Goal: Transaction & Acquisition: Purchase product/service

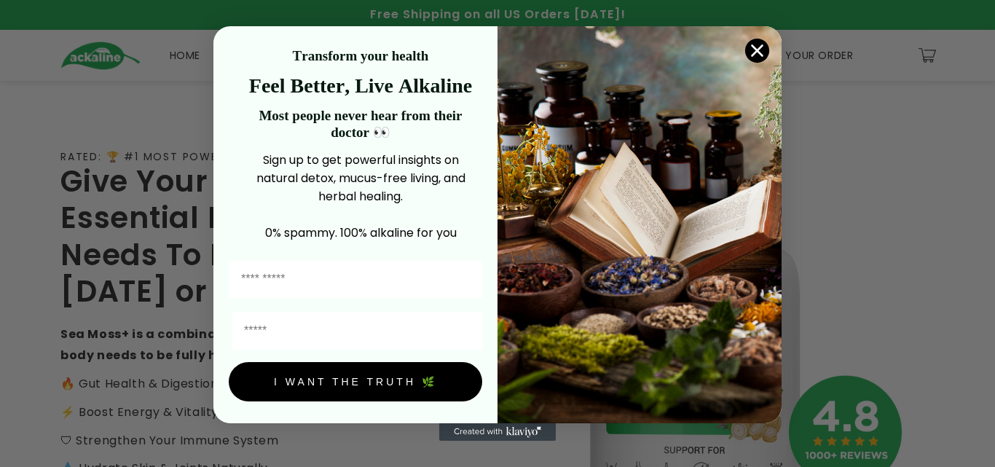
click at [758, 51] on icon "Close dialog" at bounding box center [757, 51] width 10 height 10
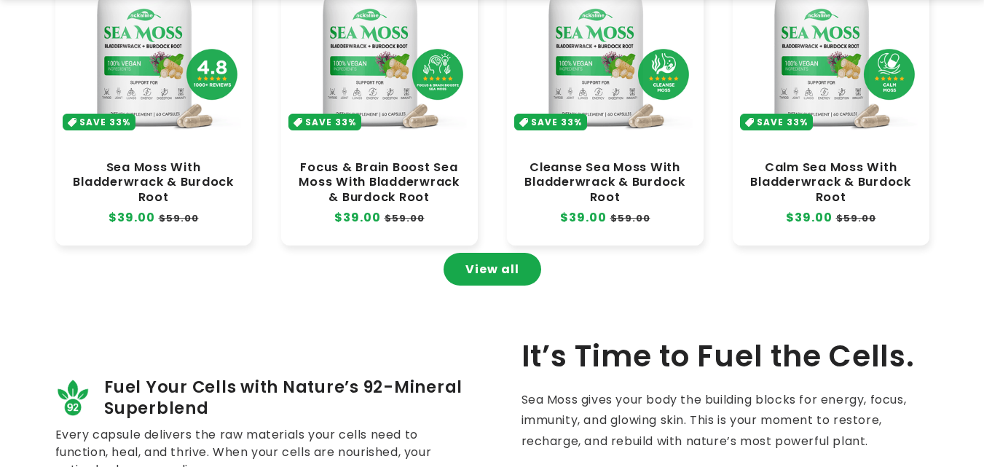
scroll to position [801, 0]
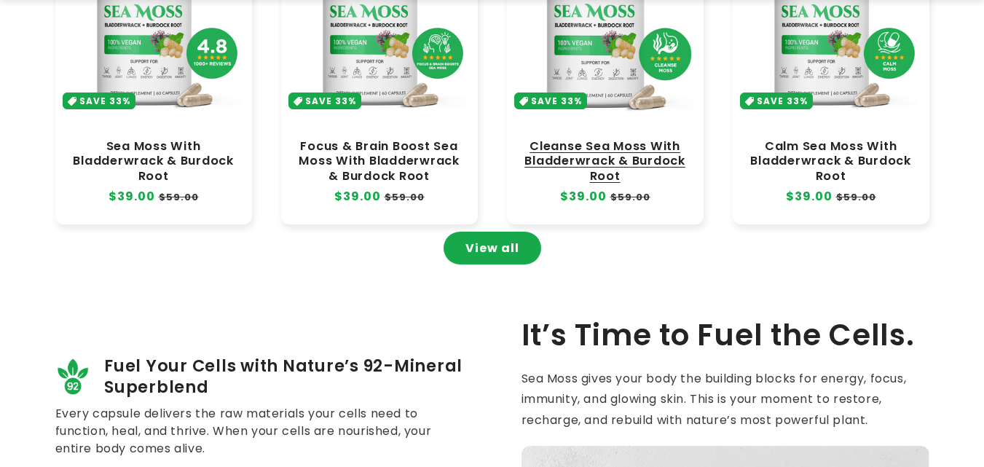
click at [601, 139] on link "Cleanse Sea Moss With Bladderwrack & Burdock Root" at bounding box center [604, 161] width 167 height 44
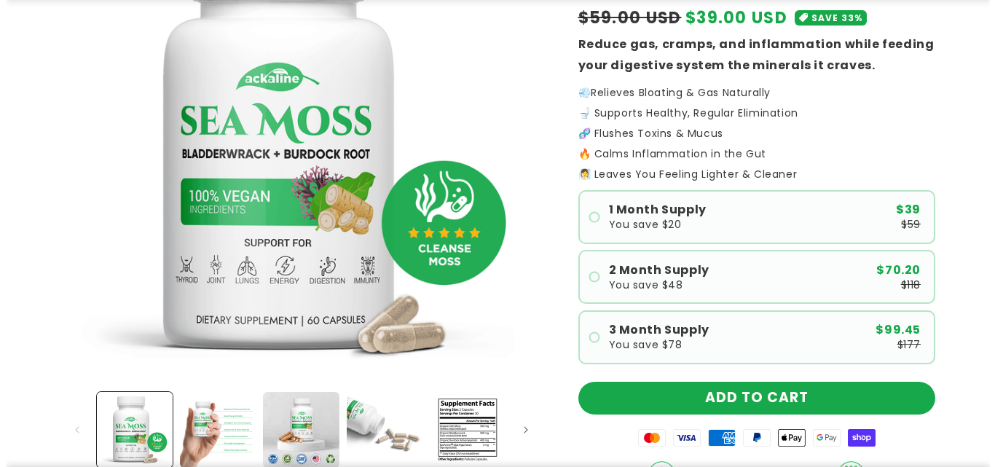
scroll to position [218, 0]
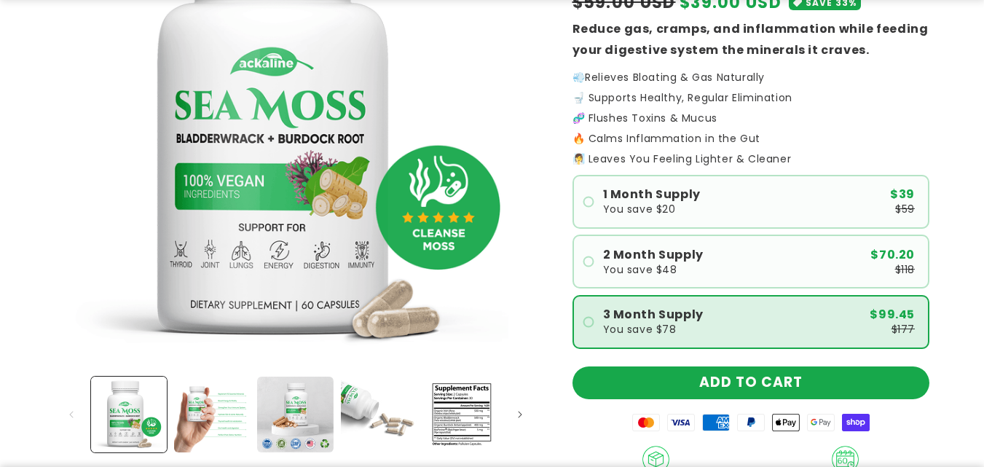
click at [717, 327] on div "3 Month Supply You save $78 $99.45 $177" at bounding box center [759, 321] width 312 height 25
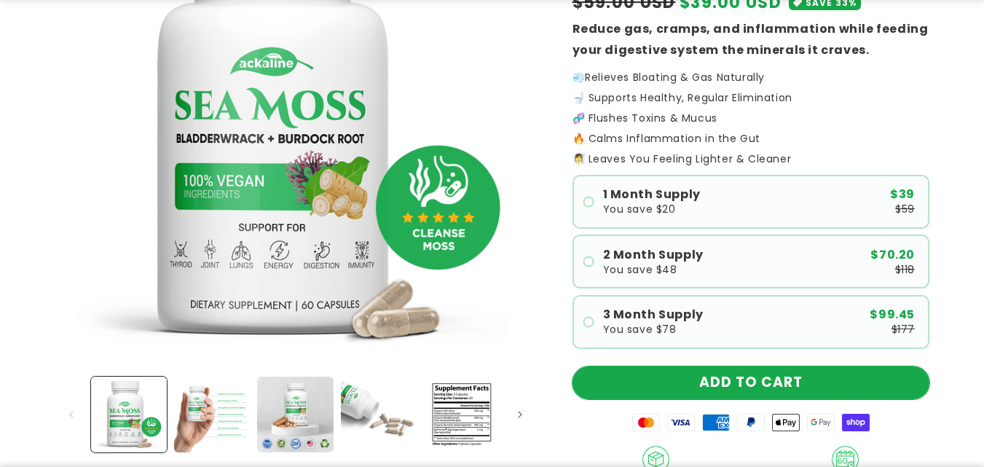
click at [747, 377] on button "ADD TO CART" at bounding box center [750, 382] width 357 height 33
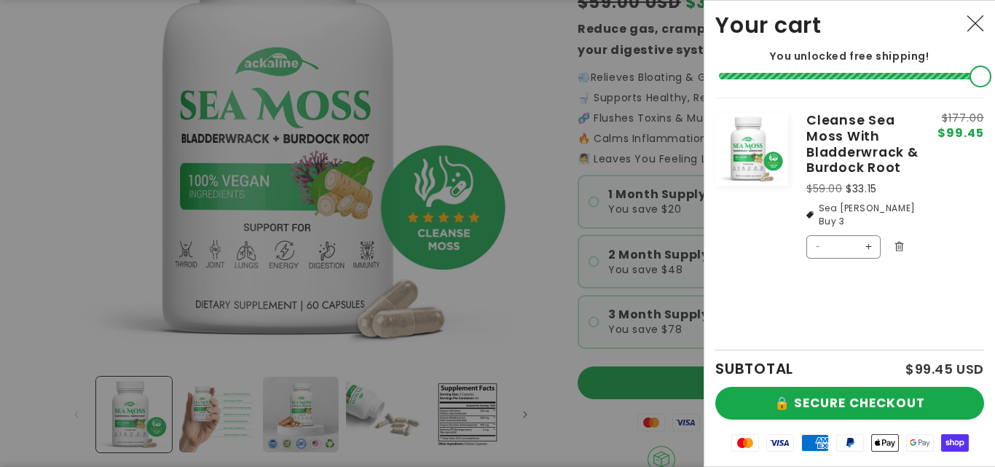
click at [803, 374] on div "SUBTOTAL $99.45 USD" at bounding box center [849, 368] width 269 height 36
click at [813, 387] on button "🔒 SECURE CHECKOUT" at bounding box center [849, 403] width 269 height 33
